Goal: Find specific page/section: Find specific page/section

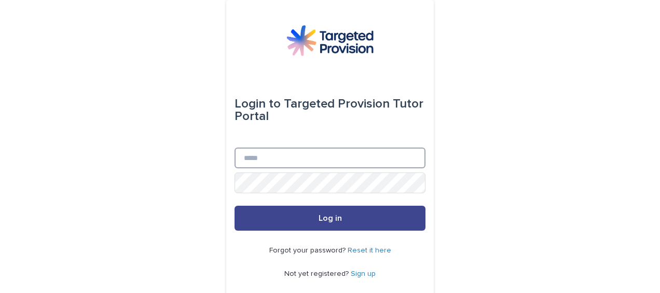
type input "**********"
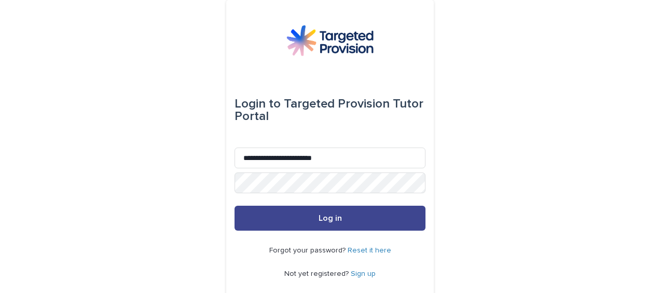
click at [325, 214] on span "Log in" at bounding box center [330, 218] width 23 height 8
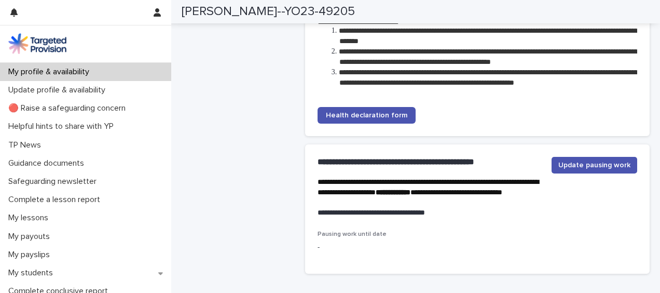
scroll to position [2546, 0]
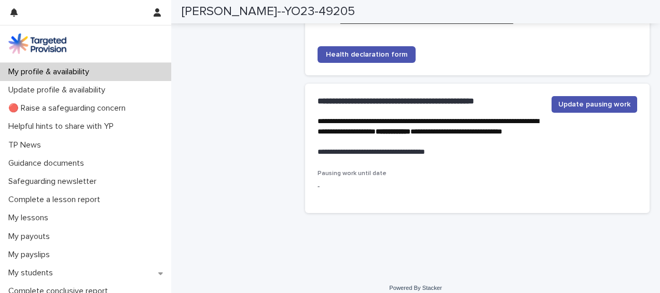
scroll to position [2638, 0]
